Goal: Information Seeking & Learning: Learn about a topic

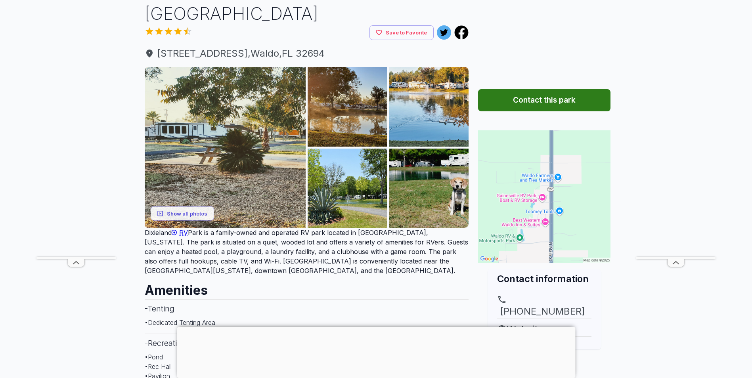
scroll to position [79, 0]
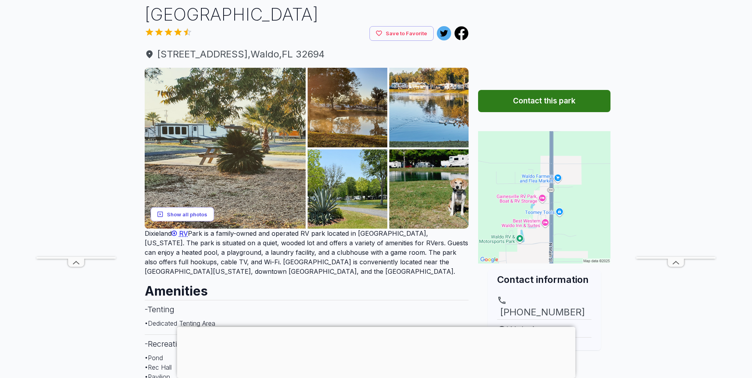
click at [185, 207] on button "Show all photos" at bounding box center [182, 214] width 63 height 15
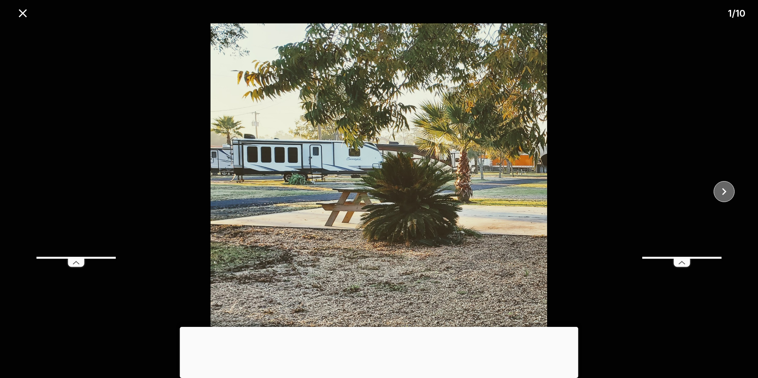
click at [730, 189] on icon "close" at bounding box center [724, 192] width 14 height 14
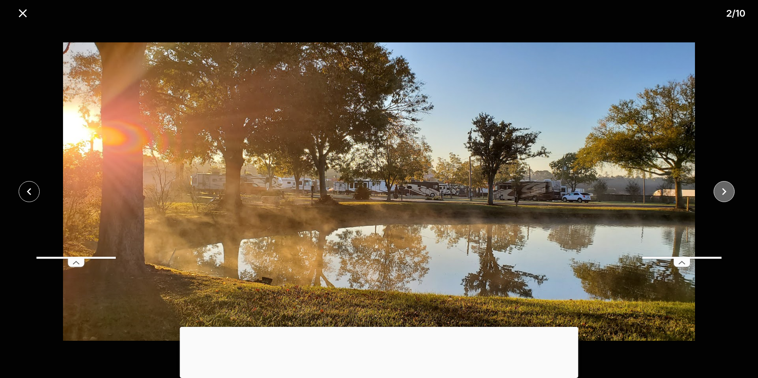
click at [730, 189] on icon "close" at bounding box center [724, 192] width 14 height 14
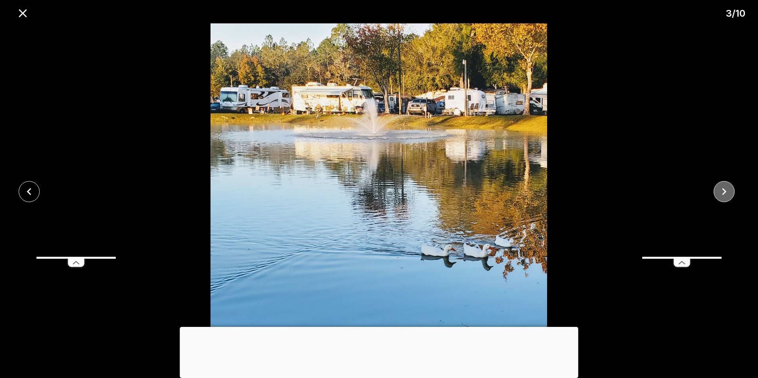
click at [730, 189] on icon "close" at bounding box center [724, 192] width 14 height 14
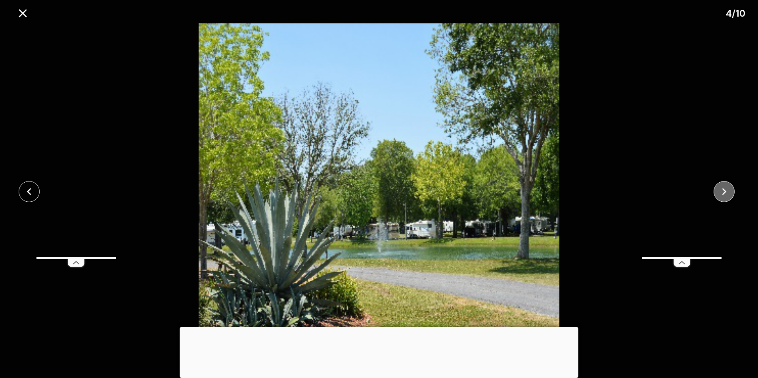
click at [730, 189] on icon "close" at bounding box center [724, 192] width 14 height 14
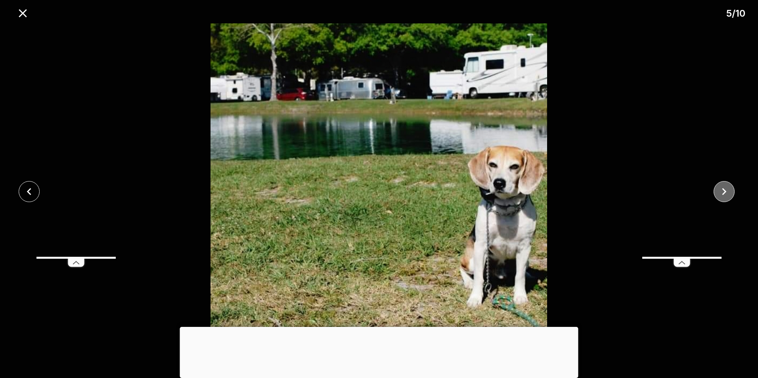
click at [730, 189] on icon "close" at bounding box center [724, 192] width 14 height 14
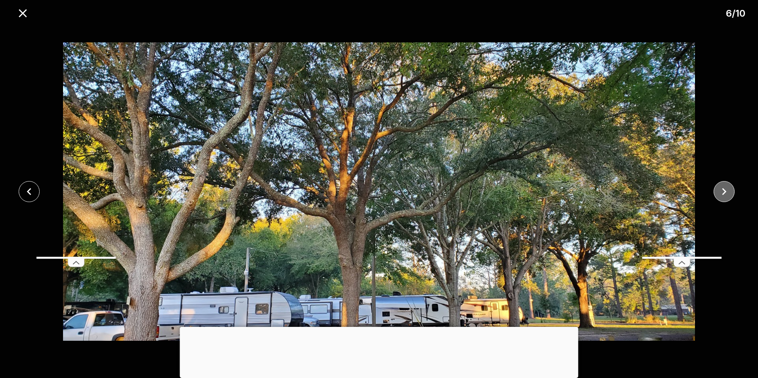
click at [730, 189] on icon "close" at bounding box center [724, 192] width 14 height 14
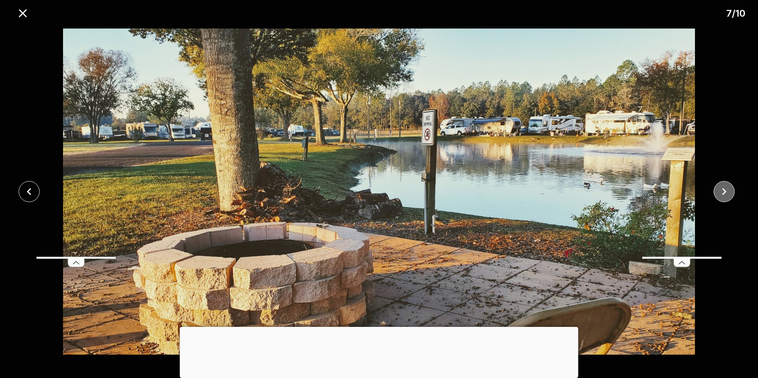
click at [730, 189] on icon "close" at bounding box center [724, 192] width 14 height 14
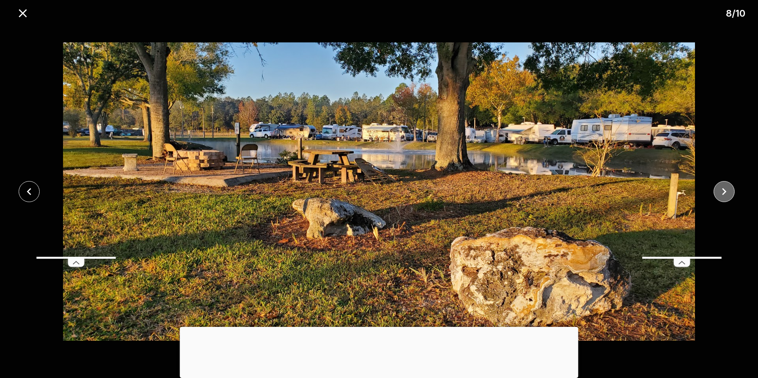
click at [730, 189] on icon "close" at bounding box center [724, 192] width 14 height 14
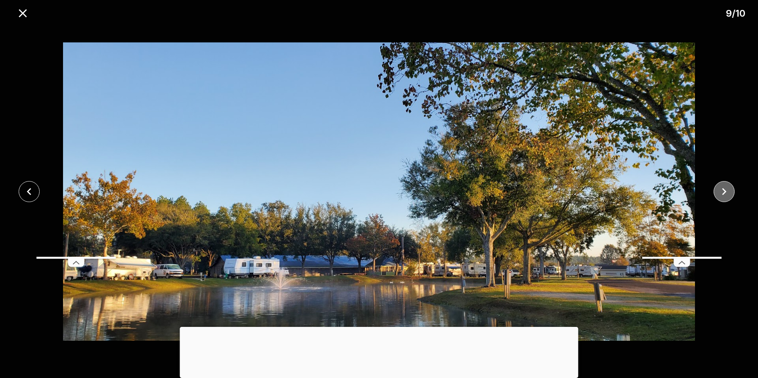
click at [730, 189] on icon "close" at bounding box center [724, 192] width 14 height 14
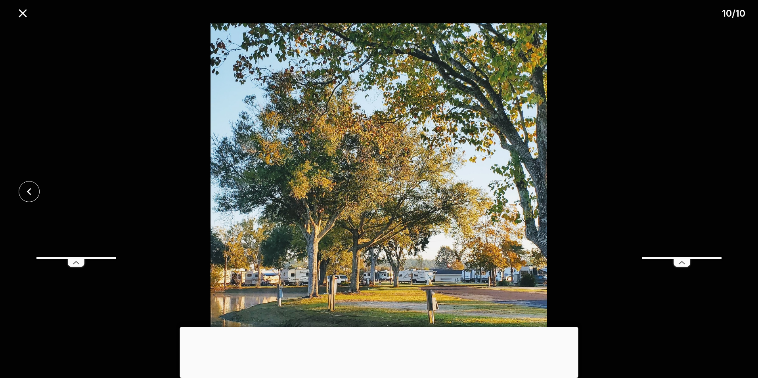
click at [730, 189] on div at bounding box center [379, 191] width 758 height 337
click at [25, 15] on icon "close" at bounding box center [23, 13] width 8 height 8
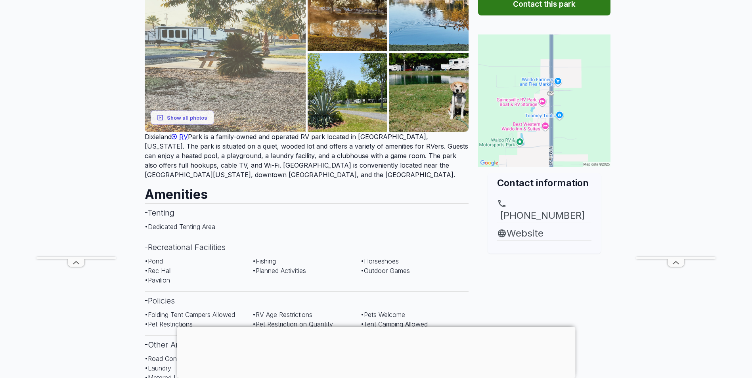
scroll to position [159, 0]
